Goal: Task Accomplishment & Management: Use online tool/utility

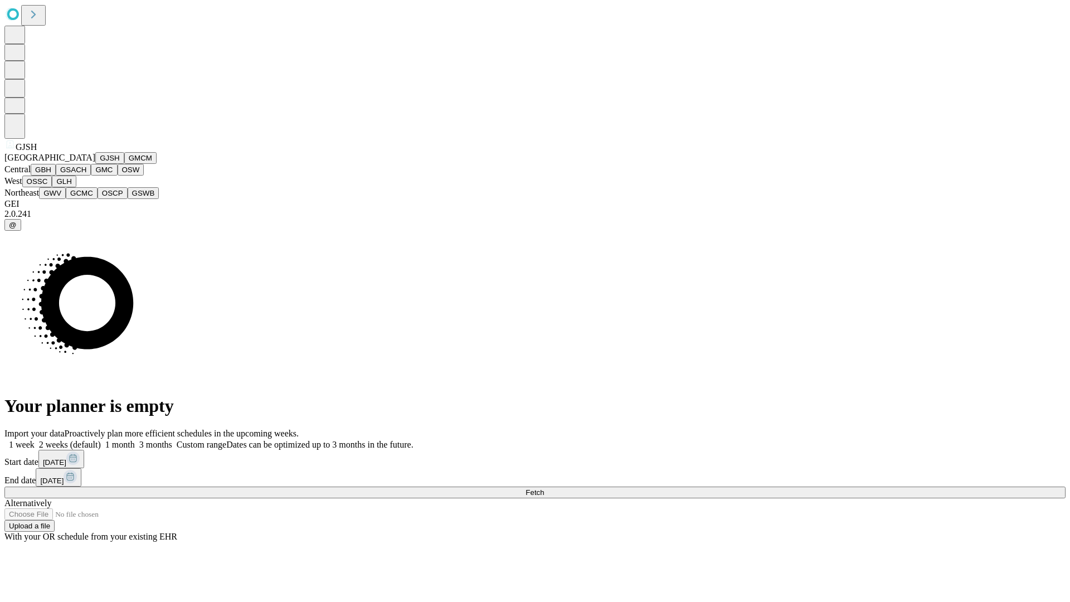
click at [95, 164] on button "GJSH" at bounding box center [109, 158] width 29 height 12
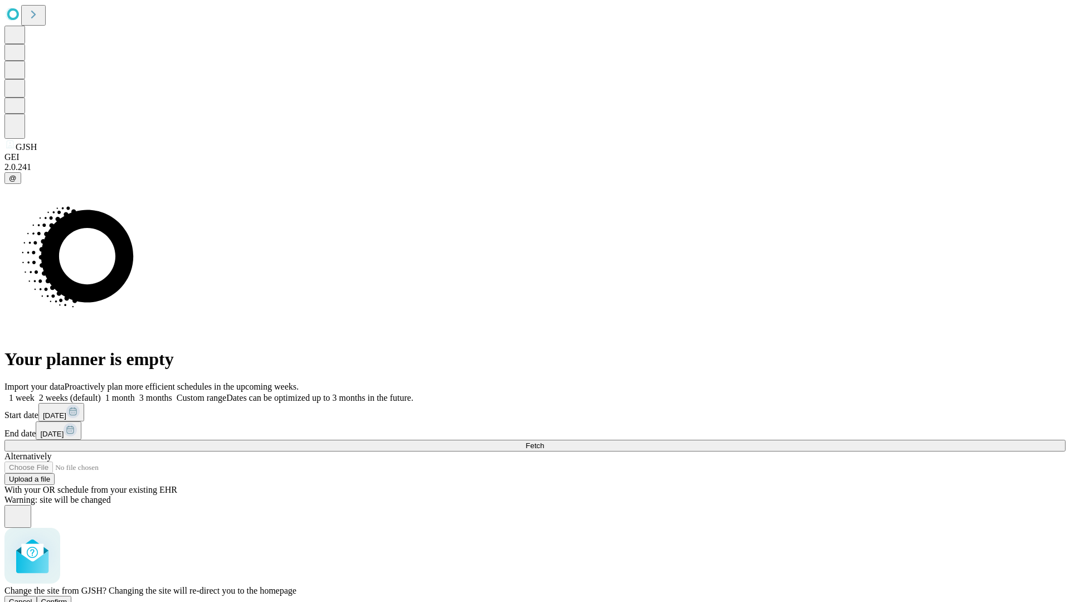
click at [67, 598] on span "Confirm" at bounding box center [54, 602] width 26 height 8
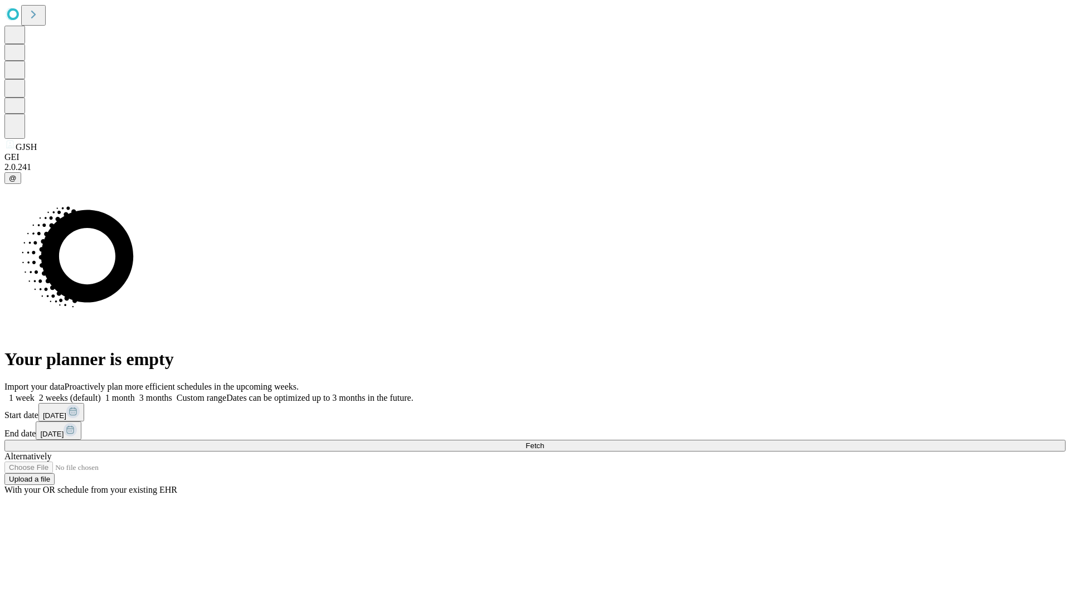
click at [135, 393] on label "1 month" at bounding box center [118, 397] width 34 height 9
click at [544, 442] on span "Fetch" at bounding box center [535, 446] width 18 height 8
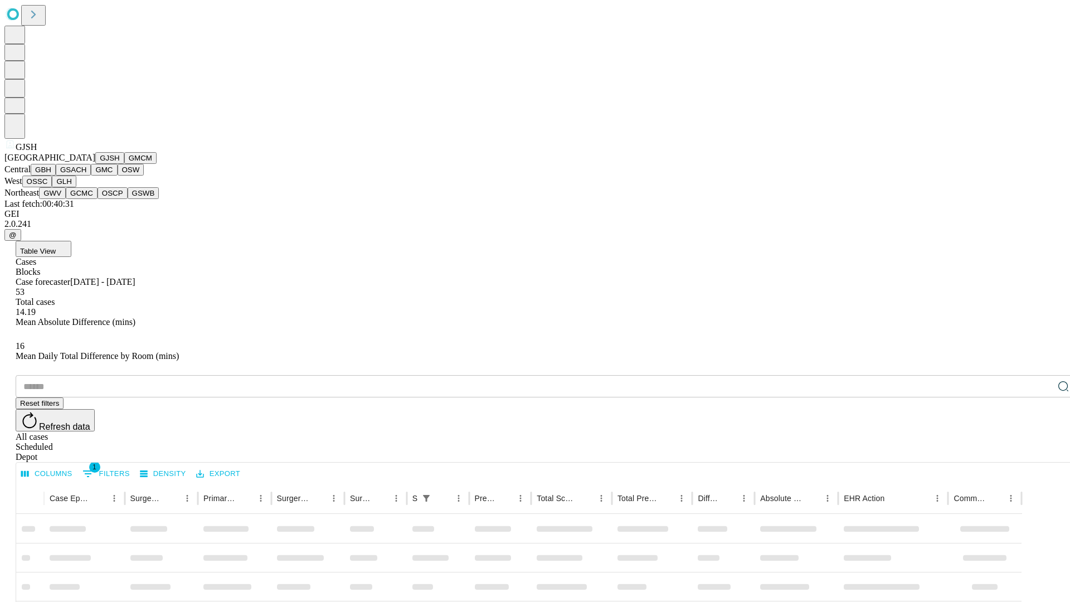
click at [124, 164] on button "GMCM" at bounding box center [140, 158] width 32 height 12
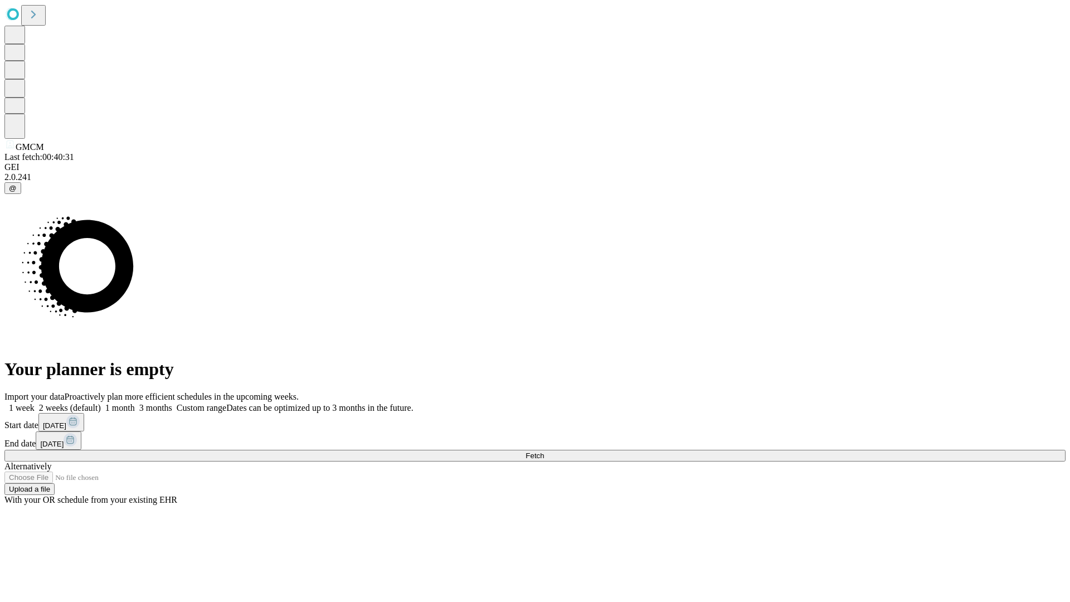
click at [135, 403] on label "1 month" at bounding box center [118, 407] width 34 height 9
click at [544, 452] on span "Fetch" at bounding box center [535, 456] width 18 height 8
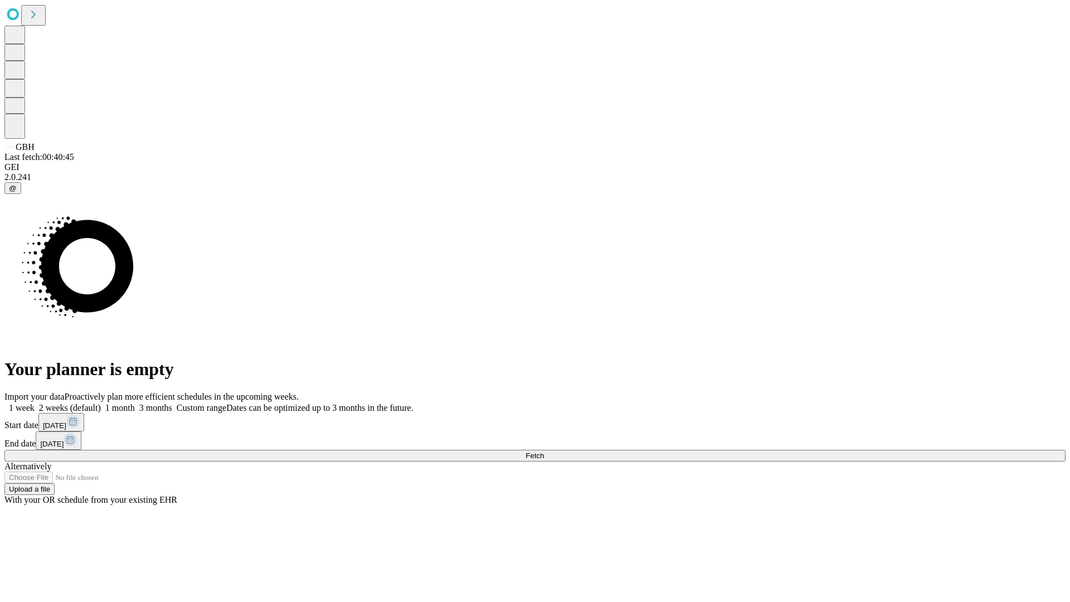
click at [135, 403] on label "1 month" at bounding box center [118, 407] width 34 height 9
click at [544, 452] on span "Fetch" at bounding box center [535, 456] width 18 height 8
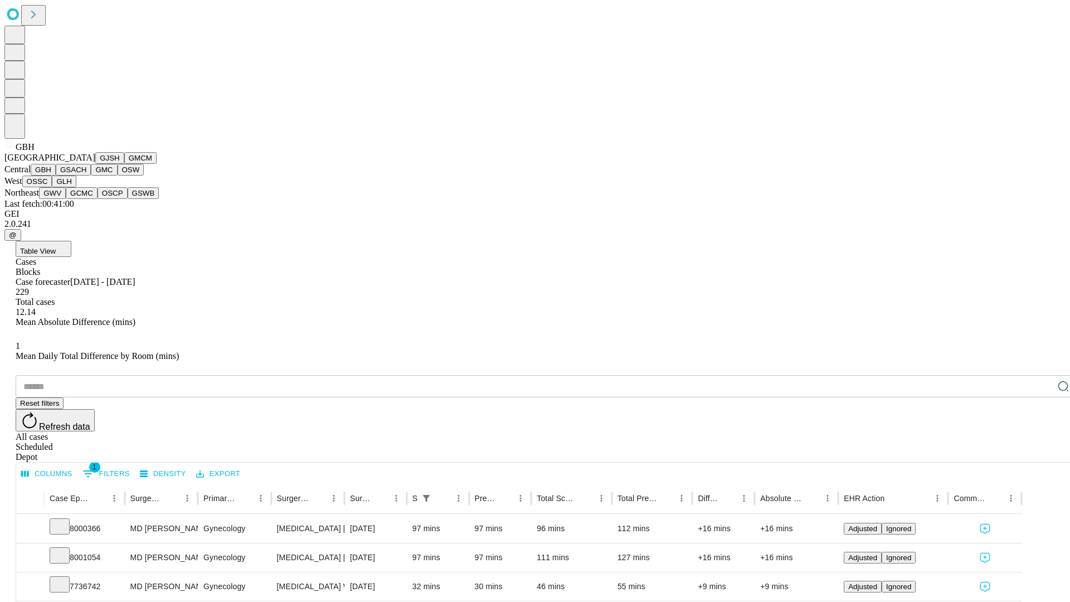
click at [86, 176] on button "GSACH" at bounding box center [73, 170] width 35 height 12
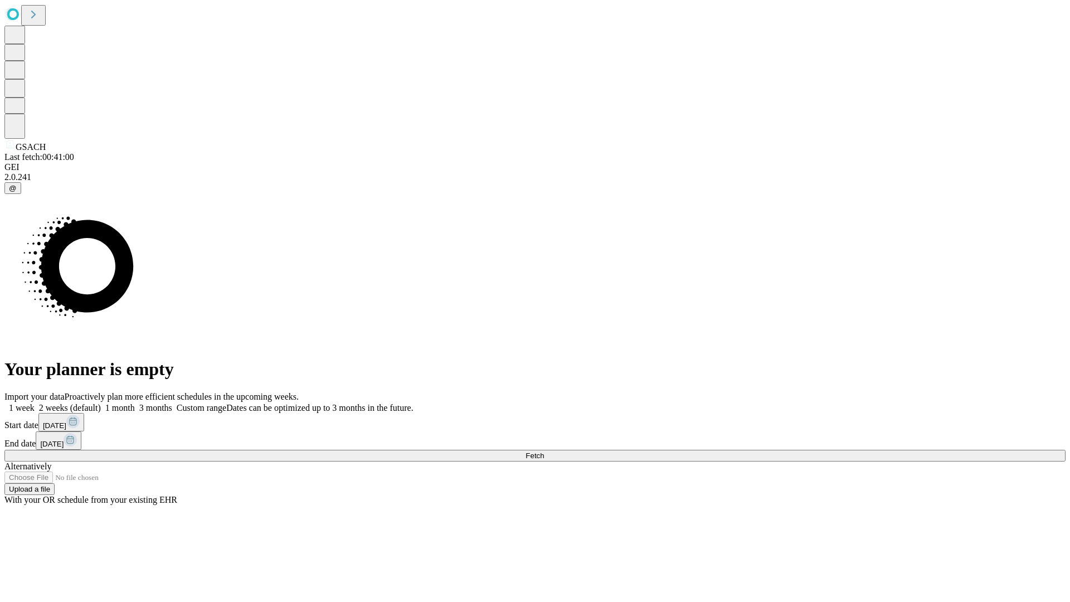
click at [135, 403] on label "1 month" at bounding box center [118, 407] width 34 height 9
click at [544, 452] on span "Fetch" at bounding box center [535, 456] width 18 height 8
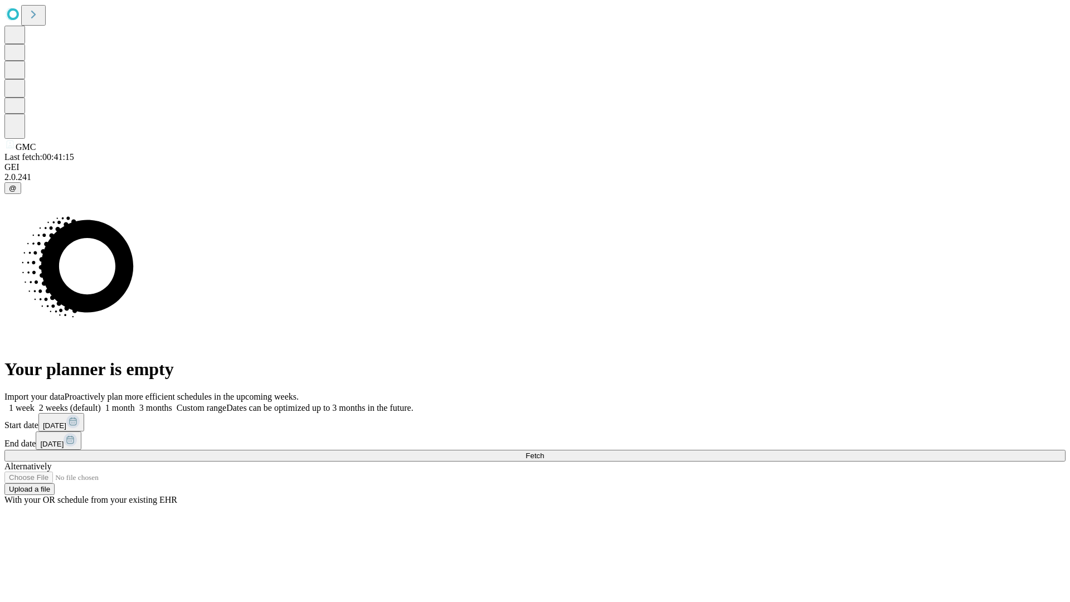
click at [135, 403] on label "1 month" at bounding box center [118, 407] width 34 height 9
click at [544, 452] on span "Fetch" at bounding box center [535, 456] width 18 height 8
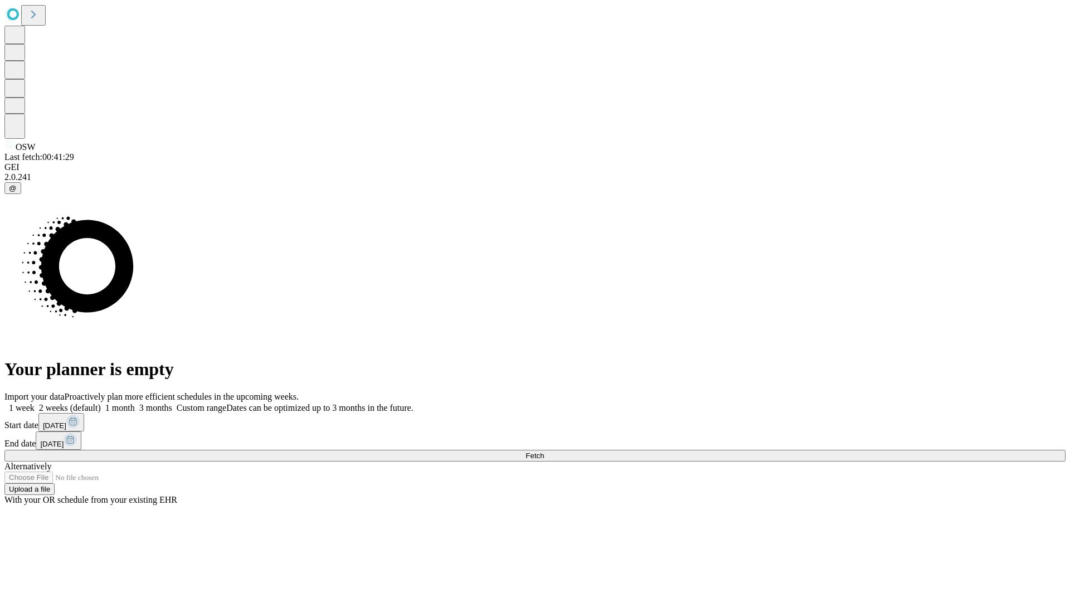
click at [544, 452] on span "Fetch" at bounding box center [535, 456] width 18 height 8
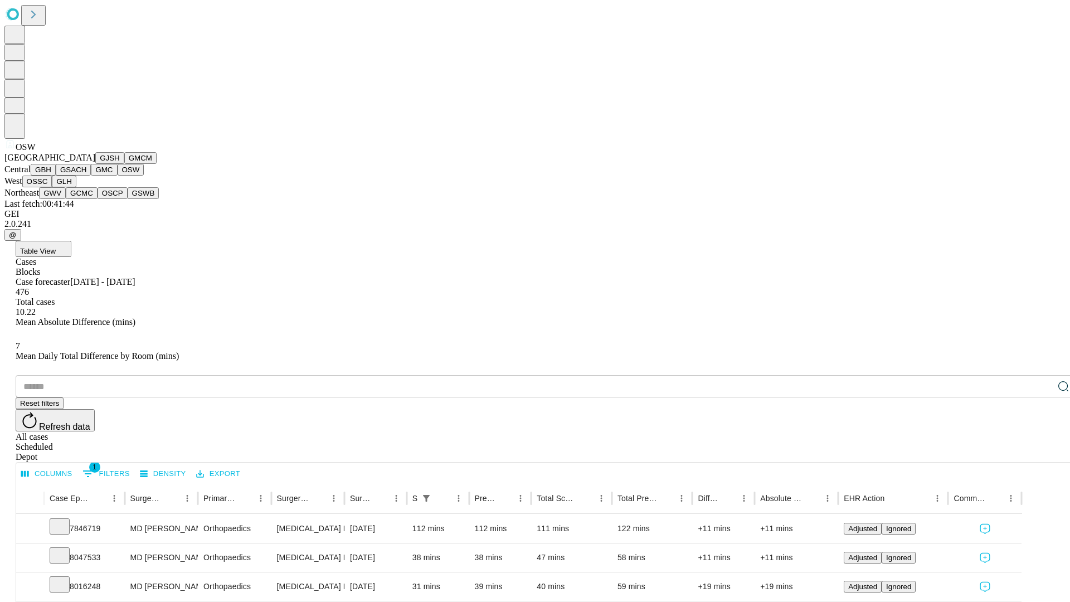
click at [52, 187] on button "OSSC" at bounding box center [37, 182] width 30 height 12
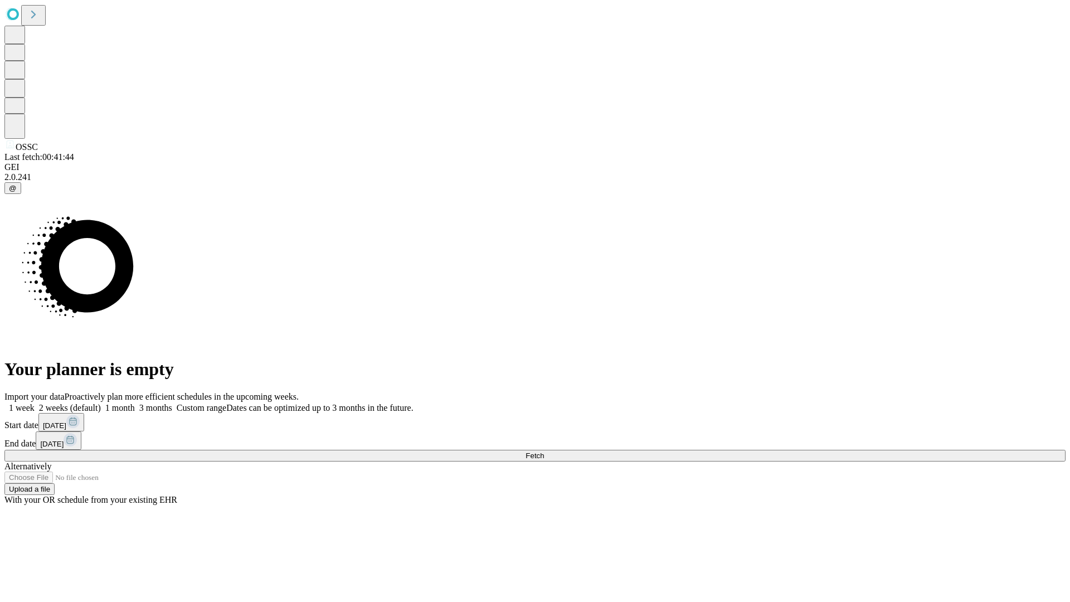
click at [135, 403] on label "1 month" at bounding box center [118, 407] width 34 height 9
click at [544, 452] on span "Fetch" at bounding box center [535, 456] width 18 height 8
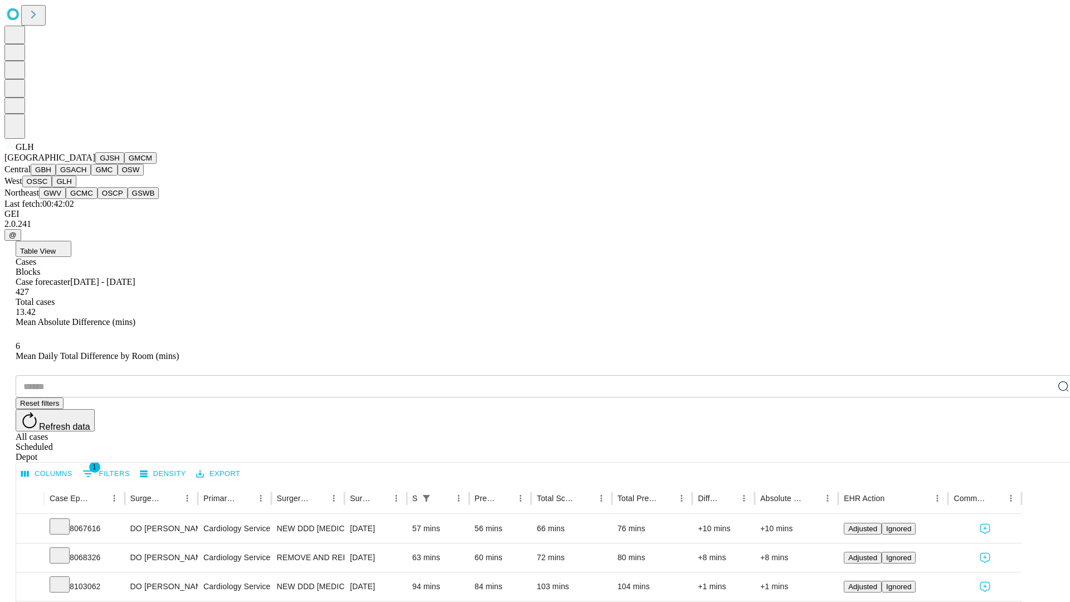
click at [66, 199] on button "GWV" at bounding box center [52, 193] width 27 height 12
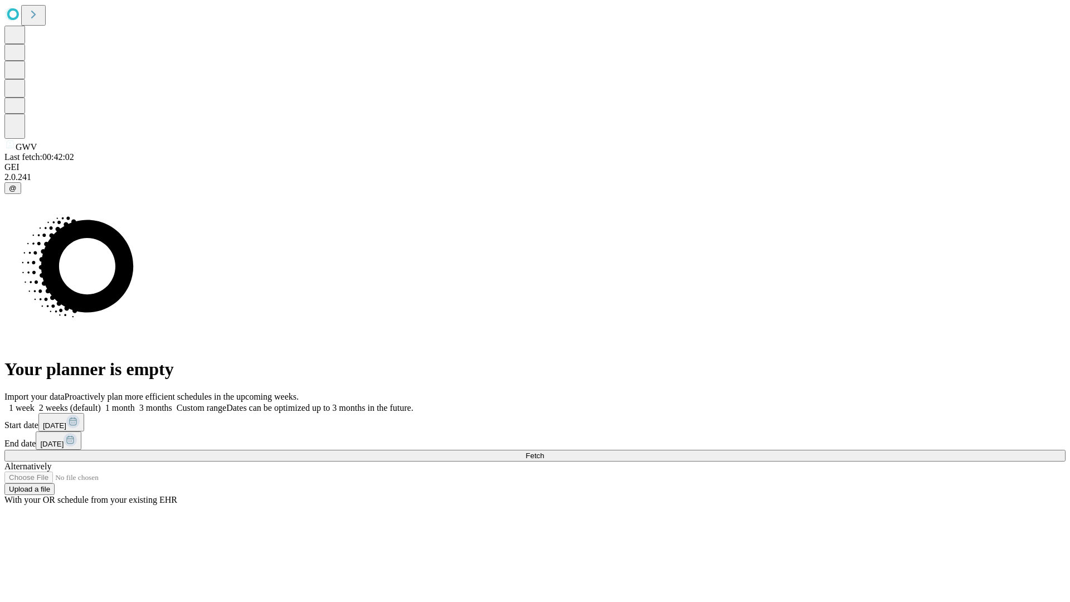
click at [135, 403] on label "1 month" at bounding box center [118, 407] width 34 height 9
click at [544, 452] on span "Fetch" at bounding box center [535, 456] width 18 height 8
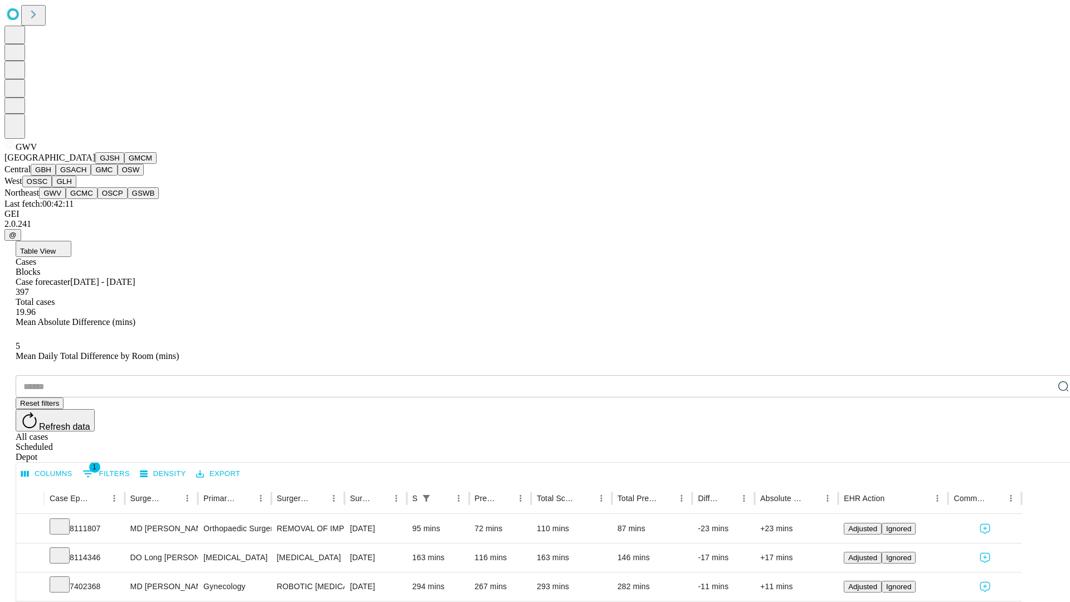
click at [86, 199] on button "GCMC" at bounding box center [82, 193] width 32 height 12
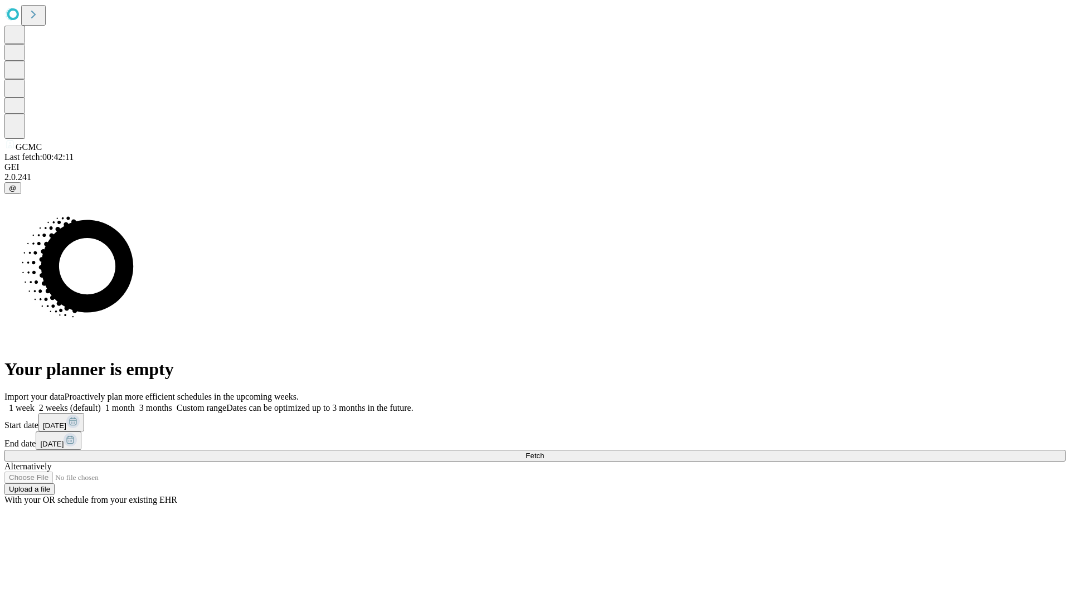
click at [135, 403] on label "1 month" at bounding box center [118, 407] width 34 height 9
click at [544, 452] on span "Fetch" at bounding box center [535, 456] width 18 height 8
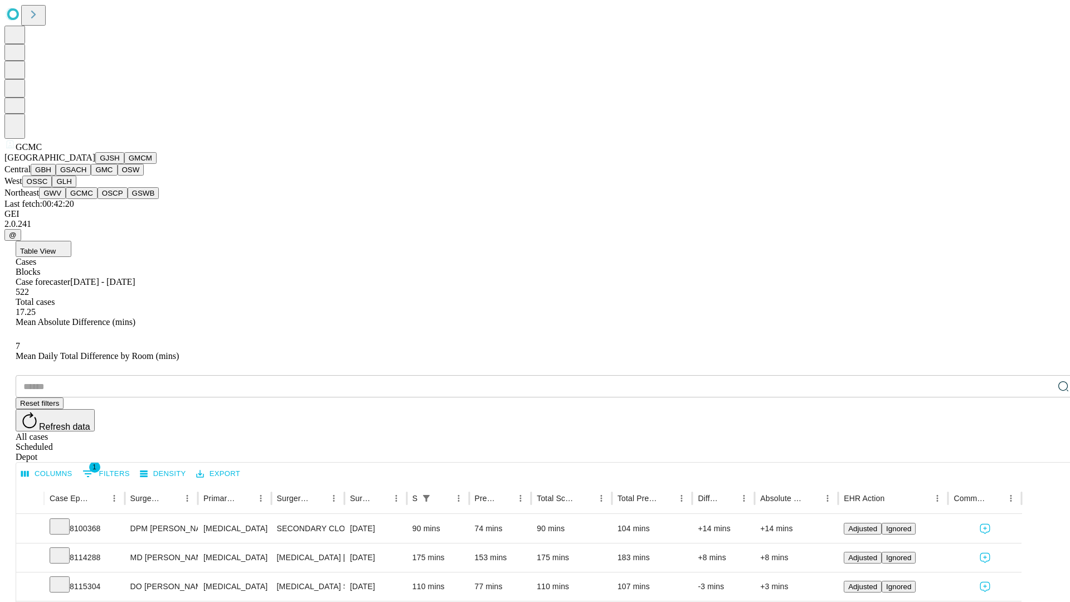
click at [98, 199] on button "OSCP" at bounding box center [113, 193] width 30 height 12
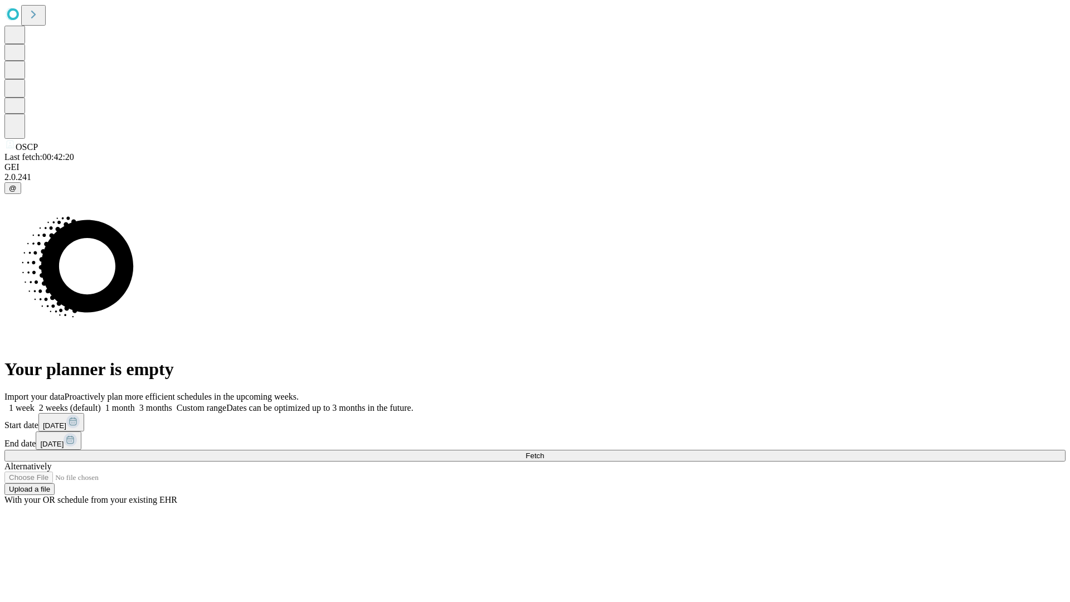
click at [135, 403] on label "1 month" at bounding box center [118, 407] width 34 height 9
click at [544, 452] on span "Fetch" at bounding box center [535, 456] width 18 height 8
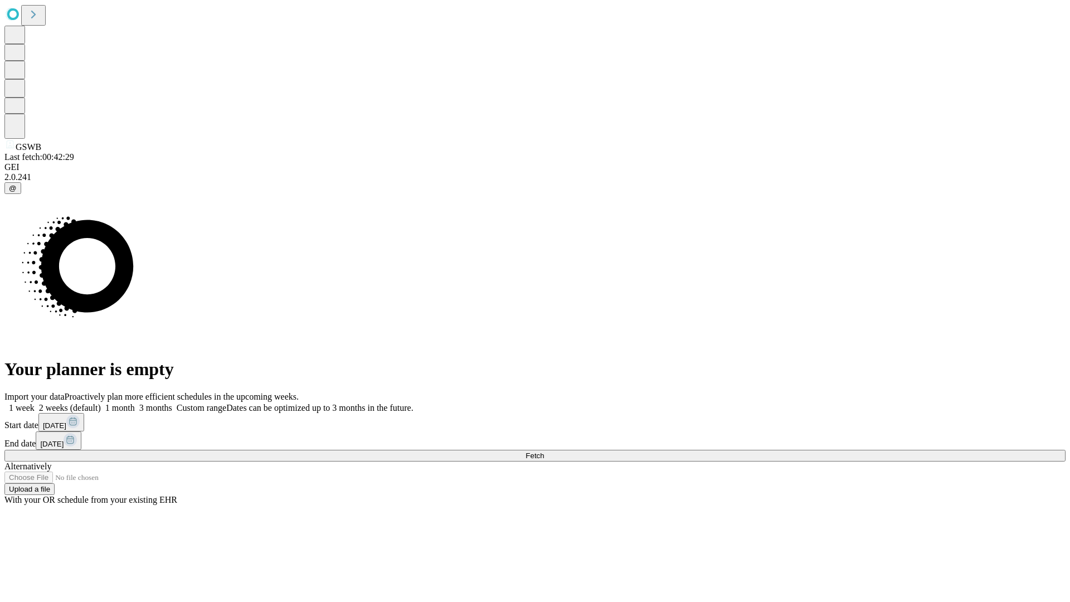
click at [135, 403] on label "1 month" at bounding box center [118, 407] width 34 height 9
click at [544, 452] on span "Fetch" at bounding box center [535, 456] width 18 height 8
